Goal: Transaction & Acquisition: Book appointment/travel/reservation

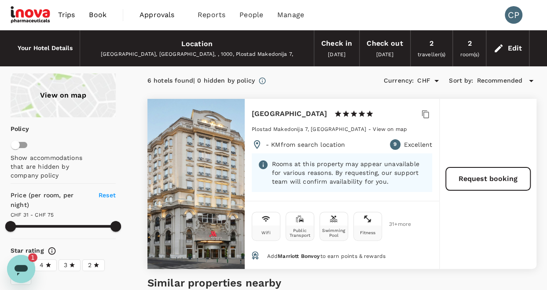
scroll to position [605, 0]
click at [69, 15] on span "Trips" at bounding box center [66, 15] width 17 height 11
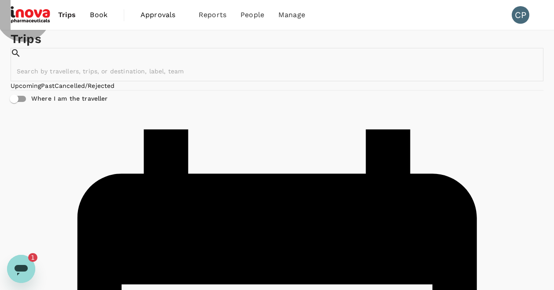
click at [55, 89] on link "Past" at bounding box center [48, 85] width 14 height 7
click at [115, 89] on link "Cancelled/Rejected" at bounding box center [85, 85] width 60 height 7
click at [38, 89] on link "Upcoming" at bounding box center [26, 85] width 30 height 7
click at [23, 262] on icon "Open messaging window, 1 unread message" at bounding box center [21, 269] width 16 height 16
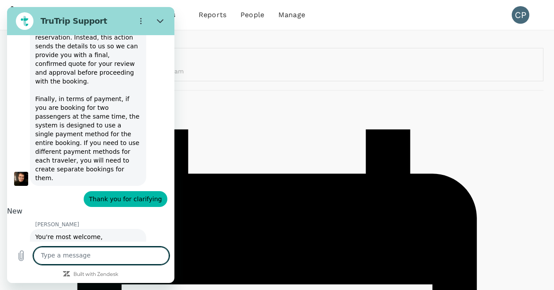
scroll to position [693, 0]
drag, startPoint x: 164, startPoint y: 29, endPoint x: 157, endPoint y: 22, distance: 10.0
click at [157, 22] on icon "Close" at bounding box center [160, 21] width 7 height 7
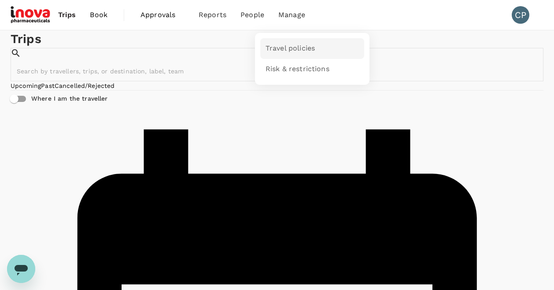
click at [291, 49] on span "Travel policies" at bounding box center [289, 49] width 49 height 10
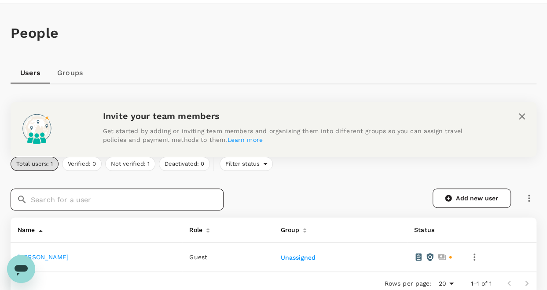
scroll to position [22, 0]
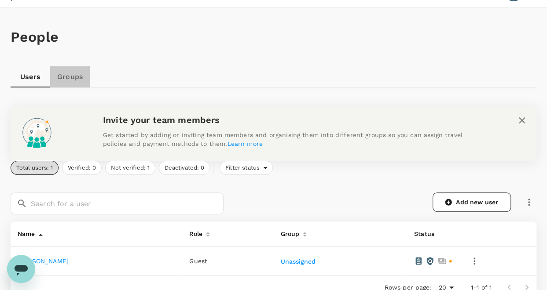
click at [72, 79] on link "Groups" at bounding box center [70, 76] width 40 height 21
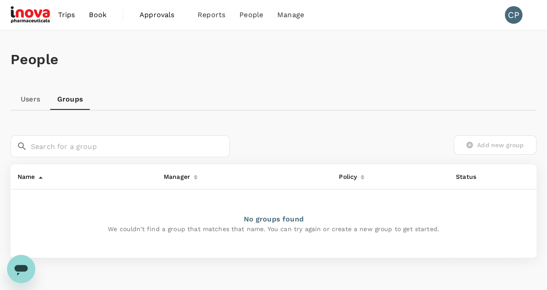
click at [92, 14] on span "Book" at bounding box center [98, 15] width 18 height 11
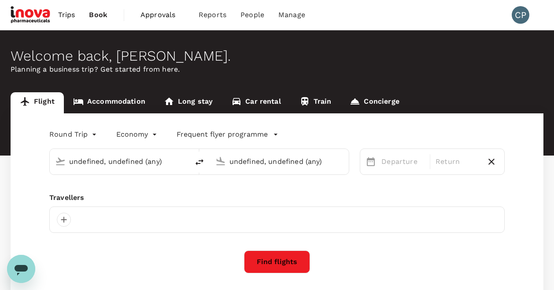
type input "Zurich (ZRH)"
type input "Skopje (SKP)"
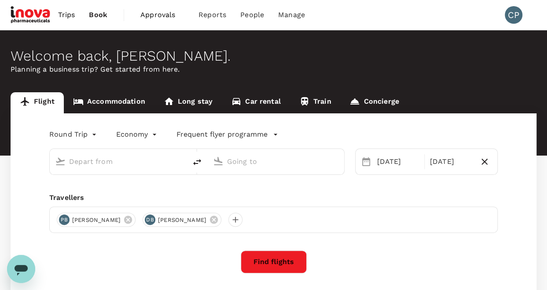
type input "Zurich (ZRH)"
type input "Skopje (SKP)"
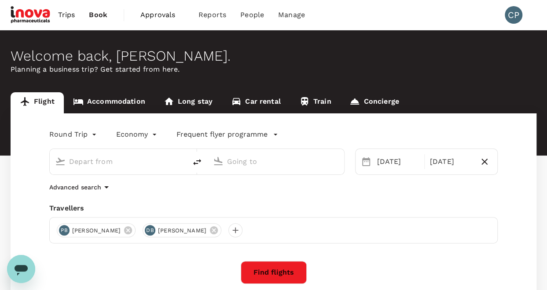
type input "Zurich (ZRH)"
type input "Skopje (SKP)"
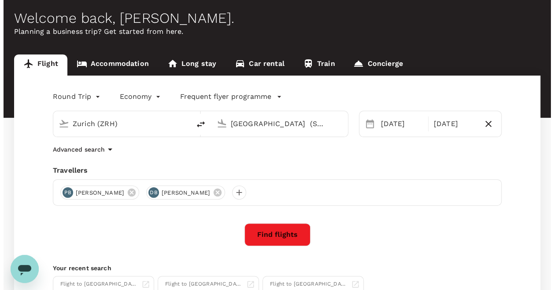
scroll to position [88, 0]
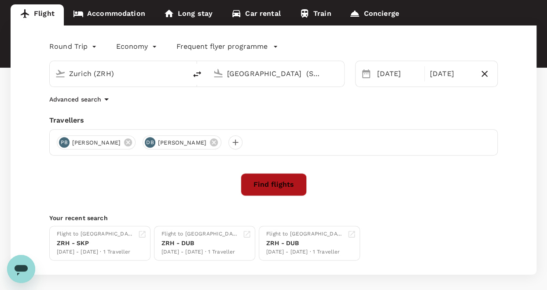
click at [279, 180] on button "Find flights" at bounding box center [274, 184] width 66 height 23
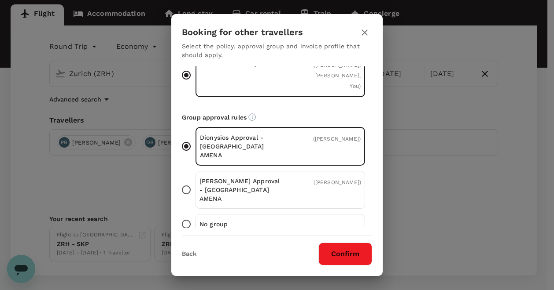
scroll to position [44, 0]
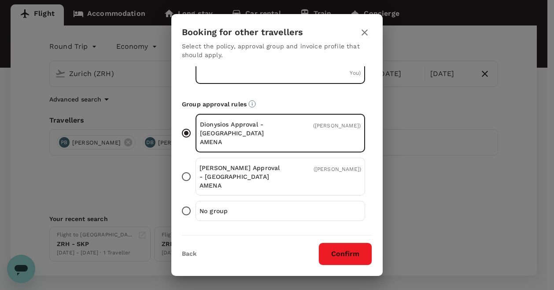
click at [187, 168] on input "Sacha Approval - Switzerland AMENA ( Dionysios Bouzos )" at bounding box center [186, 177] width 18 height 18
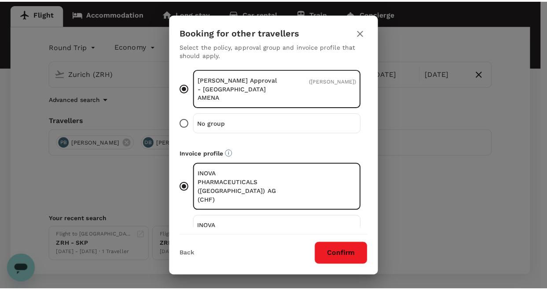
scroll to position [152, 0]
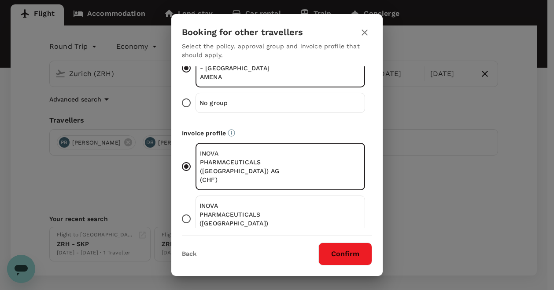
click at [345, 256] on button "Confirm" at bounding box center [345, 254] width 54 height 23
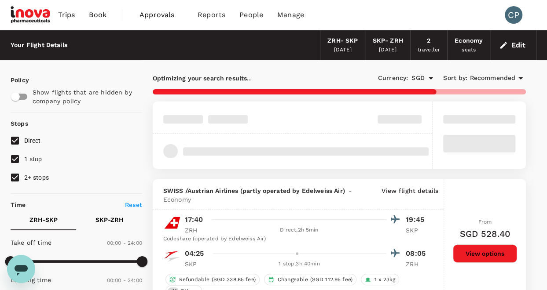
click at [422, 75] on input "SGD" at bounding box center [417, 78] width 13 height 15
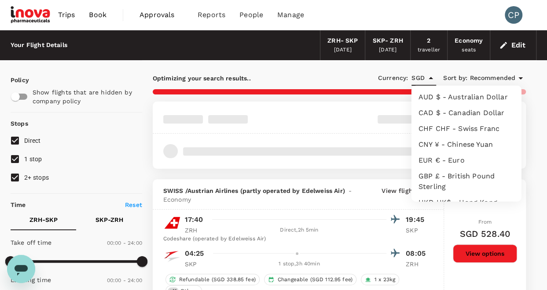
click at [432, 78] on icon "Close" at bounding box center [431, 78] width 4 height 2
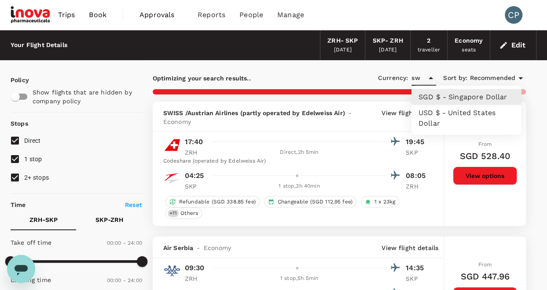
type input "s"
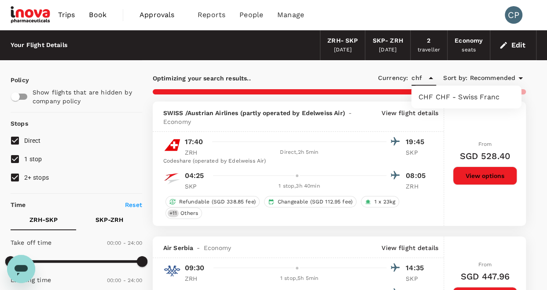
click at [447, 102] on li "CHF CHF - Swiss Franc" at bounding box center [466, 97] width 110 height 16
type input "CHF"
